Goal: Find specific page/section: Find specific page/section

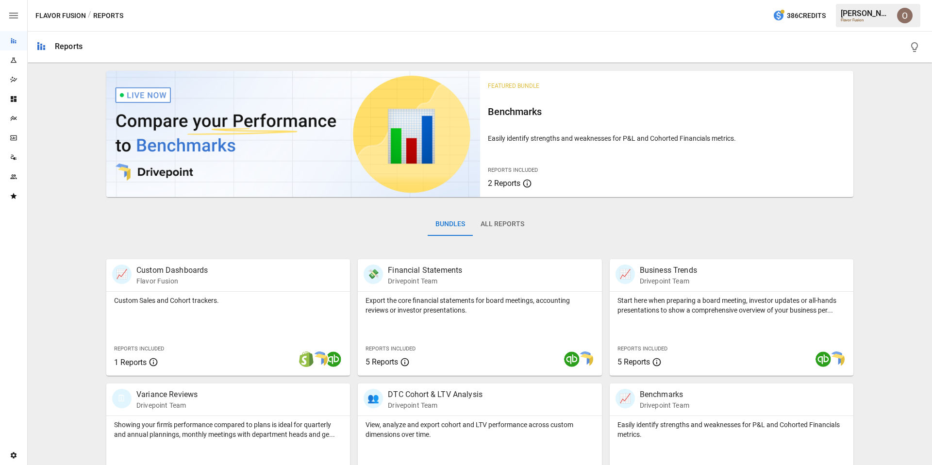
click at [13, 117] on icon "Plans" at bounding box center [14, 119] width 8 height 8
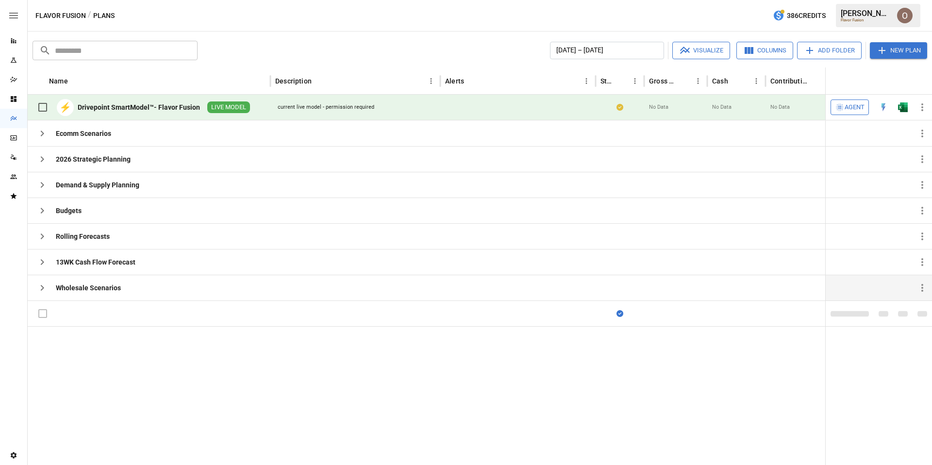
click at [43, 284] on icon "button" at bounding box center [42, 288] width 12 height 12
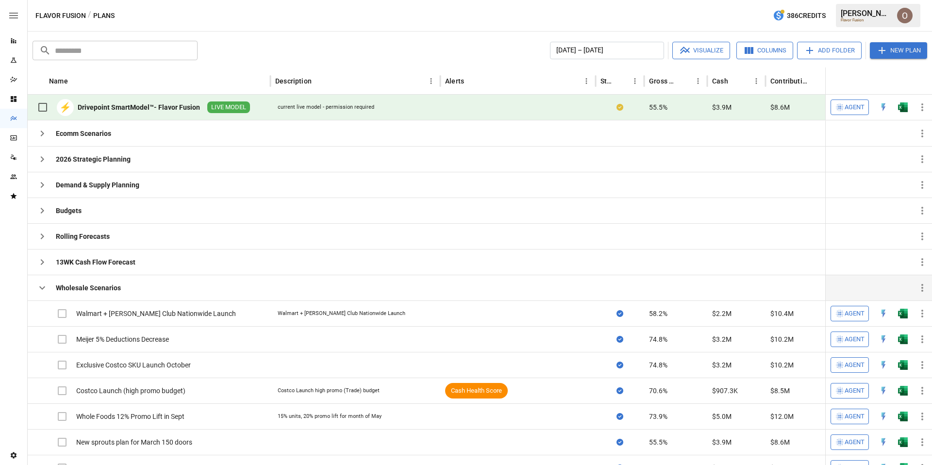
click at [39, 281] on button "button" at bounding box center [42, 287] width 19 height 19
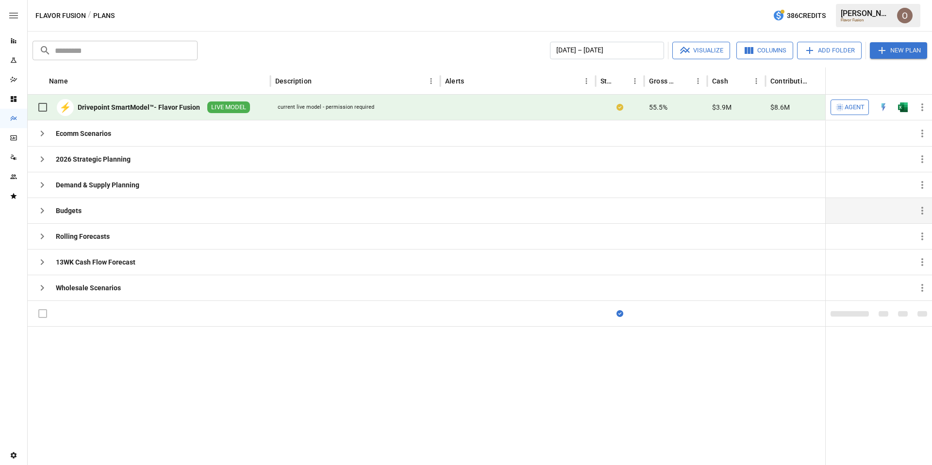
click at [37, 213] on icon "button" at bounding box center [42, 211] width 12 height 12
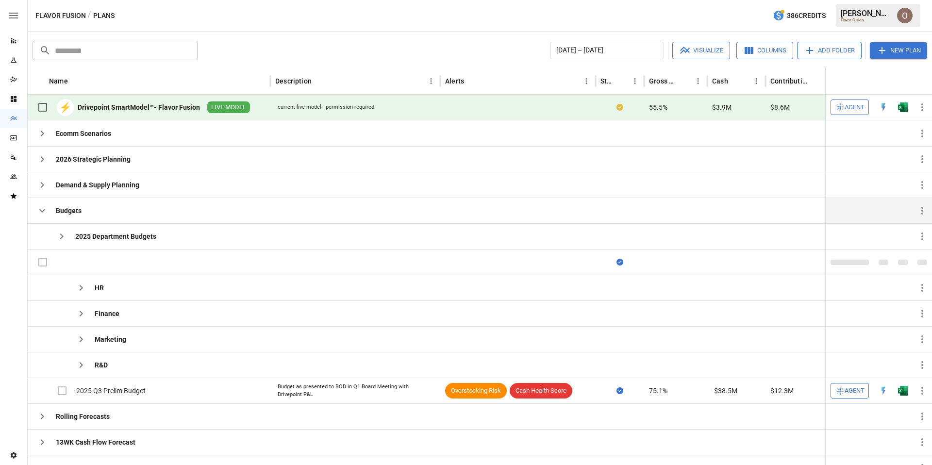
click at [37, 213] on icon "button" at bounding box center [42, 211] width 12 height 12
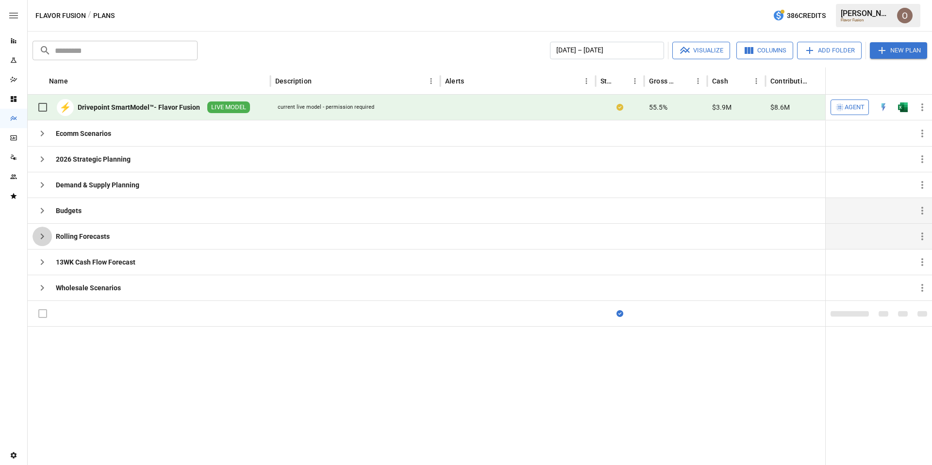
click at [41, 233] on icon "button" at bounding box center [42, 237] width 12 height 12
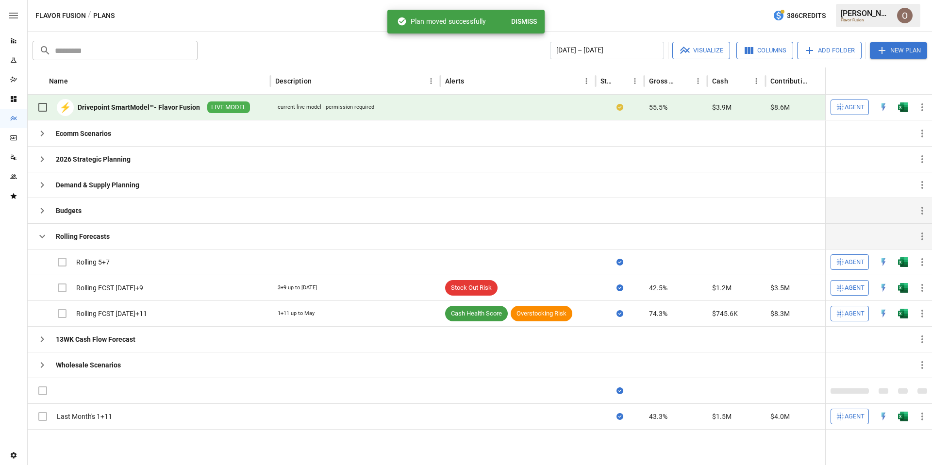
click at [520, 24] on button "Dismiss" at bounding box center [523, 22] width 33 height 18
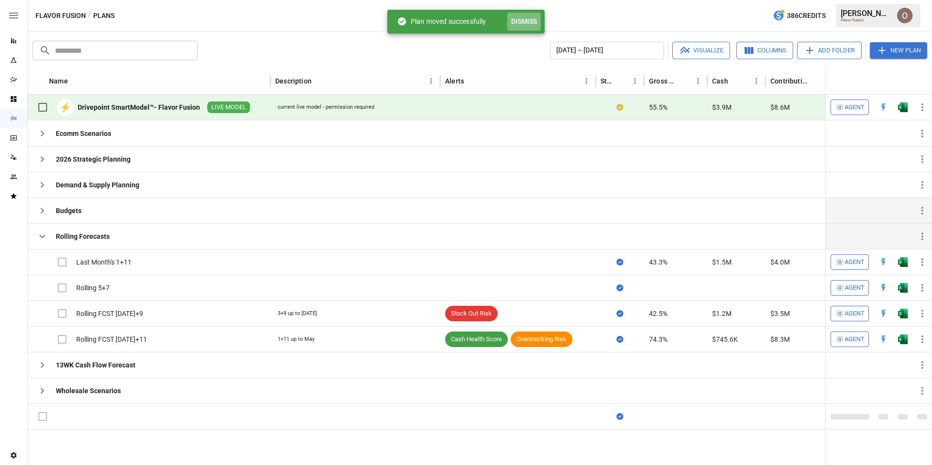
click at [525, 23] on button "Dismiss" at bounding box center [523, 22] width 33 height 18
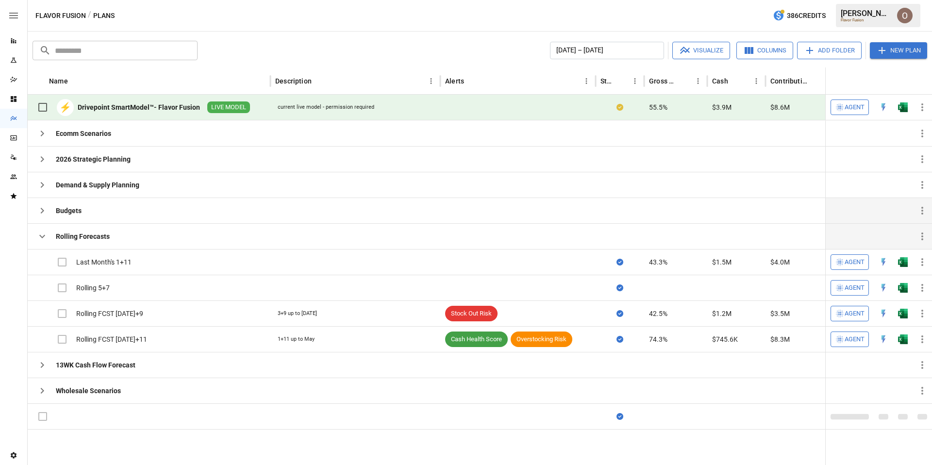
click at [46, 235] on icon "button" at bounding box center [42, 237] width 12 height 12
